Goal: Task Accomplishment & Management: Complete application form

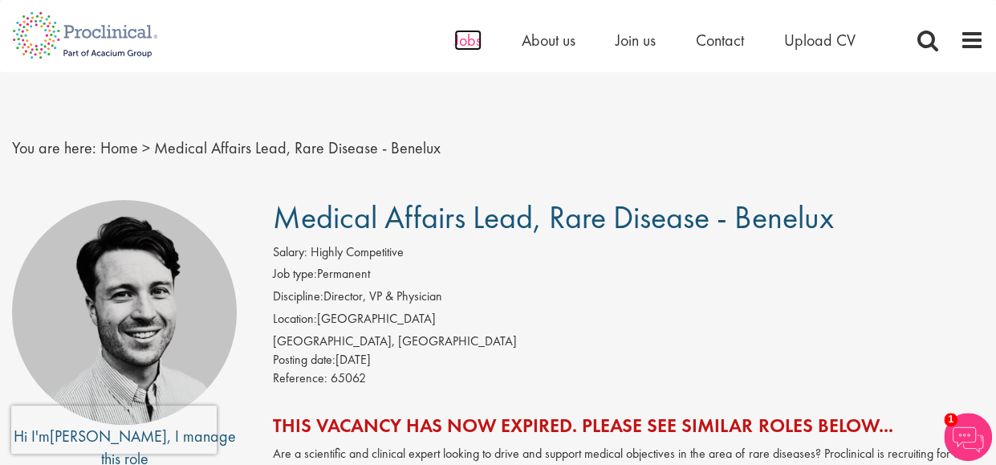
click at [466, 38] on span "Jobs" at bounding box center [467, 40] width 27 height 21
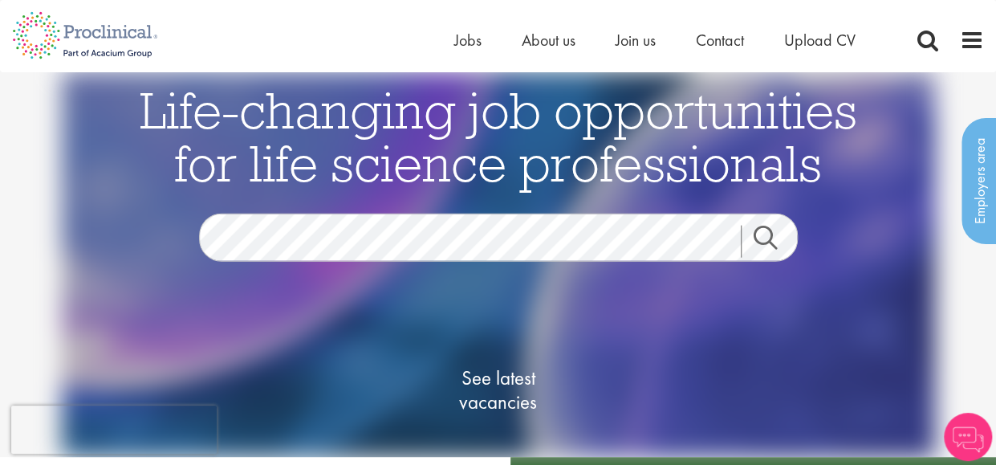
scroll to position [80, 0]
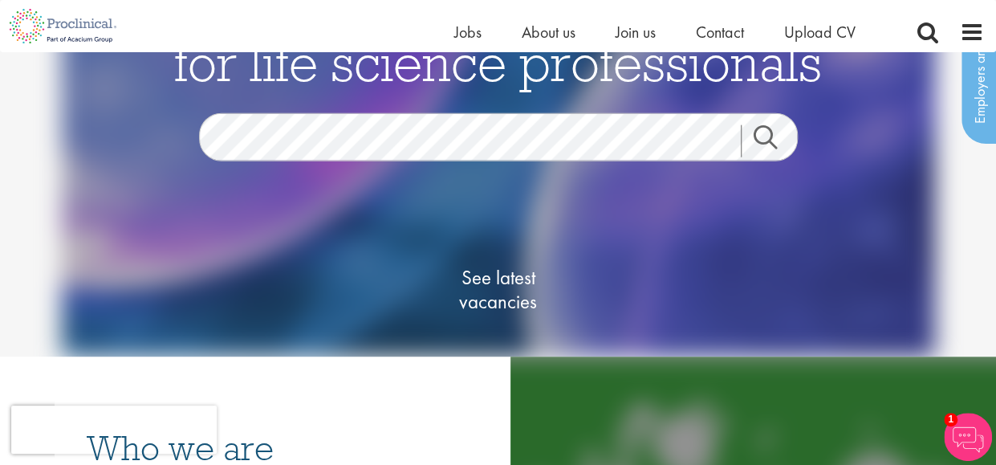
click at [769, 139] on link "Search" at bounding box center [775, 141] width 69 height 32
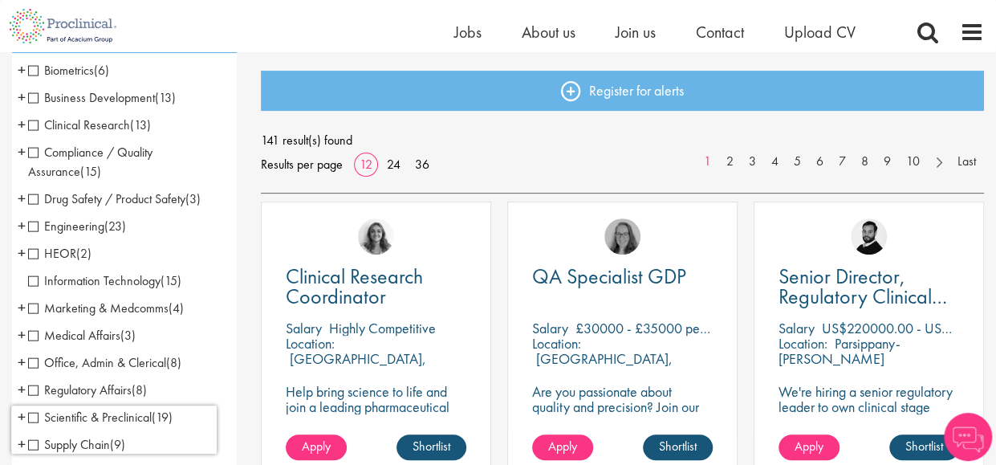
scroll to position [241, 0]
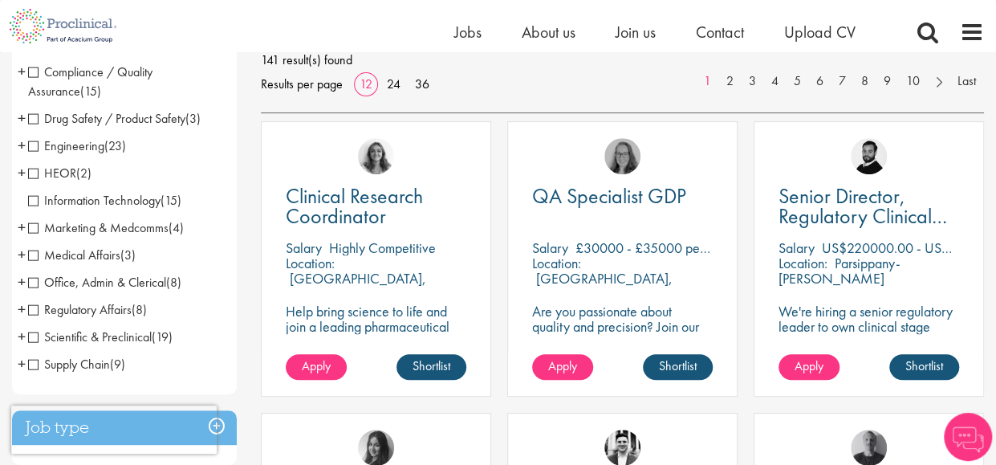
click at [32, 256] on span "Medical Affairs" at bounding box center [74, 254] width 92 height 17
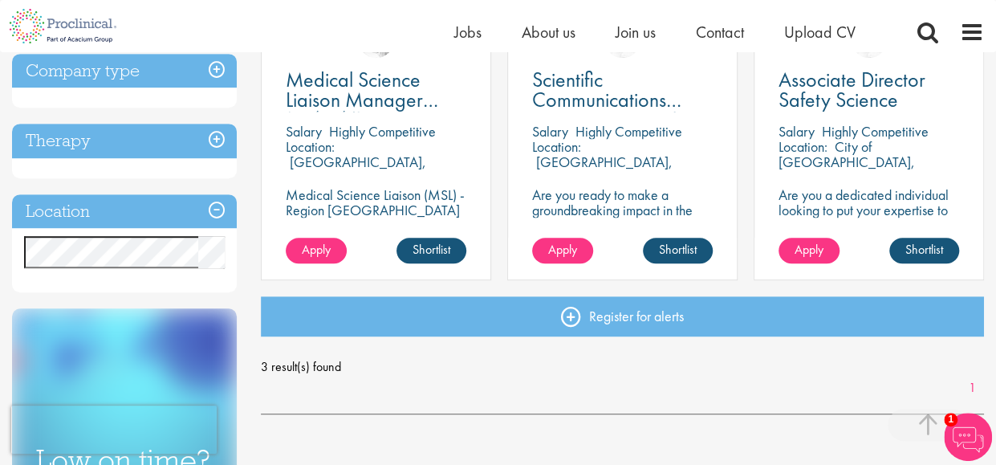
scroll to position [321, 0]
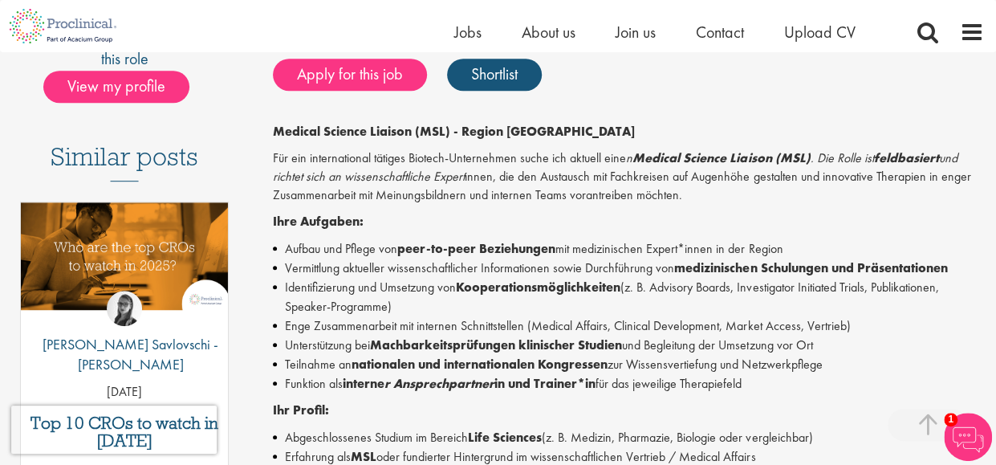
scroll to position [401, 0]
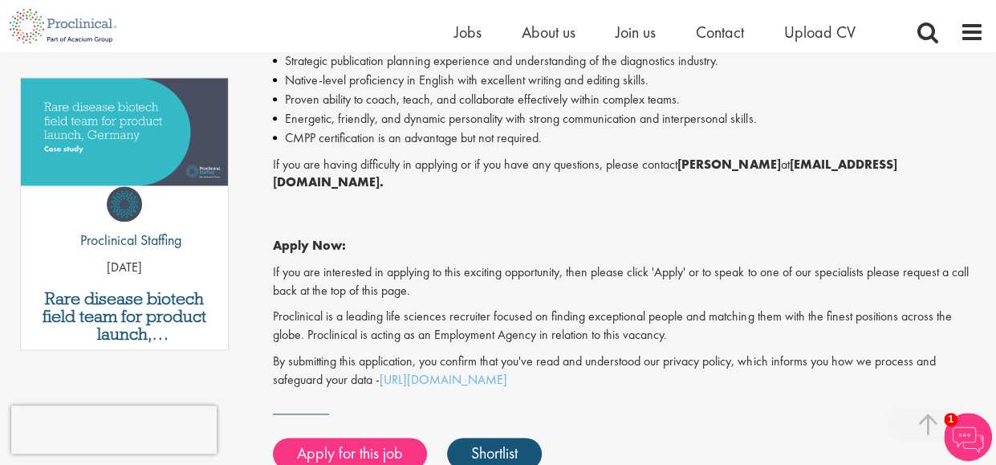
scroll to position [883, 0]
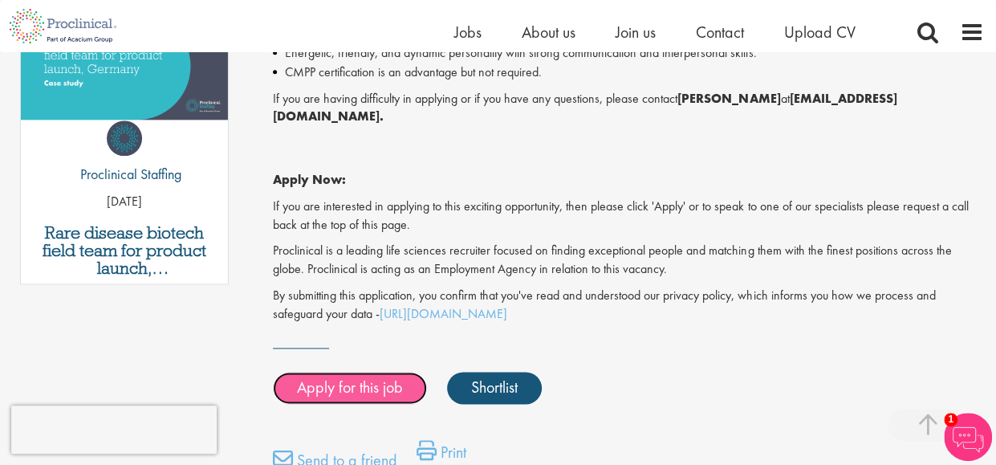
click at [366, 372] on link "Apply for this job" at bounding box center [350, 388] width 154 height 32
